Goal: Task Accomplishment & Management: Manage account settings

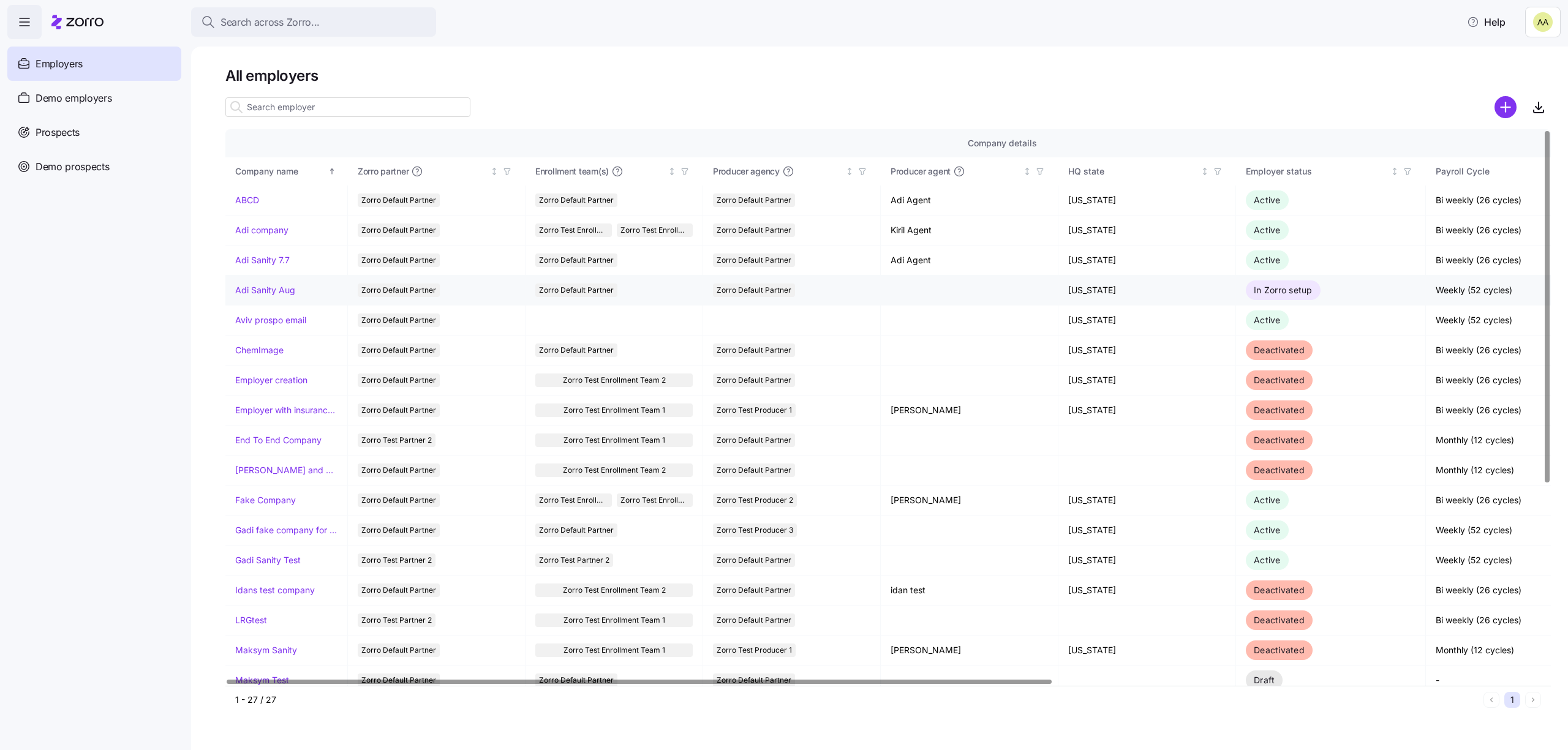
click at [270, 297] on td "Adi Sanity Aug" at bounding box center [286, 291] width 123 height 30
click at [282, 282] on td "Adi Sanity Aug" at bounding box center [286, 291] width 123 height 30
click at [281, 287] on link "Adi Sanity Aug" at bounding box center [265, 290] width 60 height 12
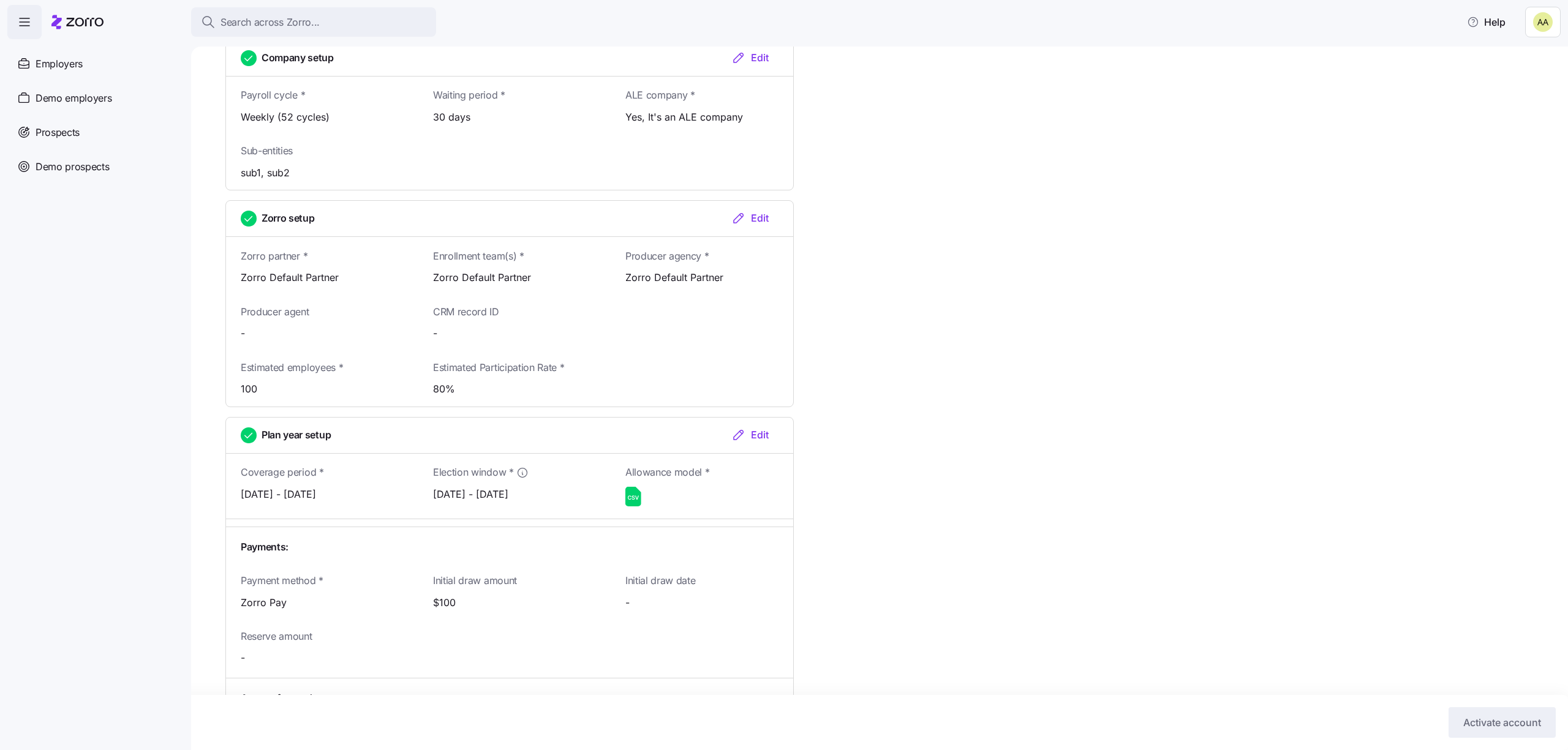
scroll to position [1145, 0]
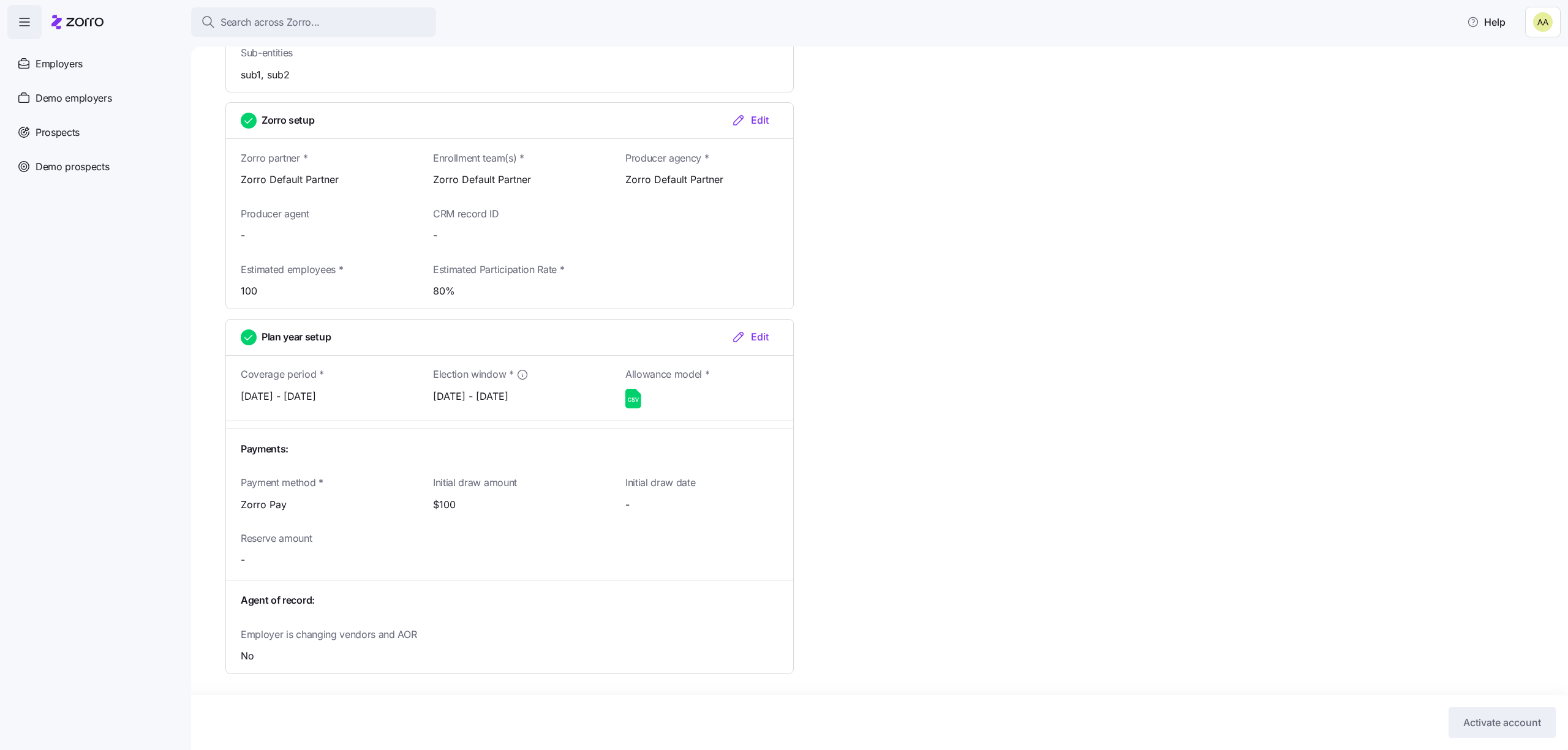
click at [1552, 18] on html "Search across Zorro... Help Employers Demo employers Prospects Demo prospects A…" at bounding box center [784, 371] width 1568 height 743
click at [1515, 81] on div "Log out" at bounding box center [1519, 75] width 74 height 20
